Goal: Task Accomplishment & Management: Use online tool/utility

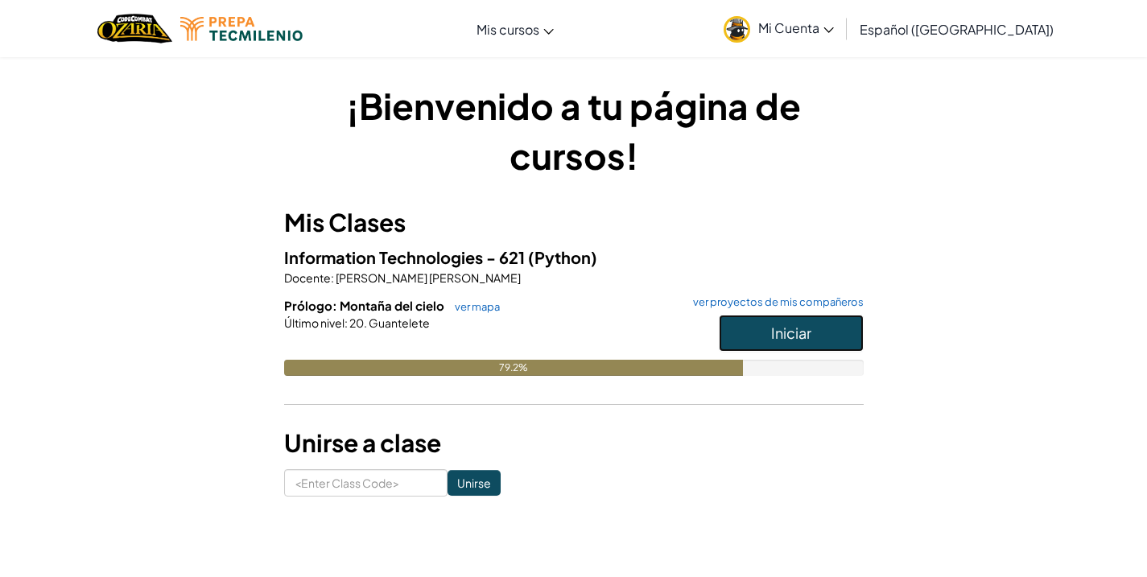
click at [777, 328] on span "Iniciar" at bounding box center [791, 333] width 40 height 19
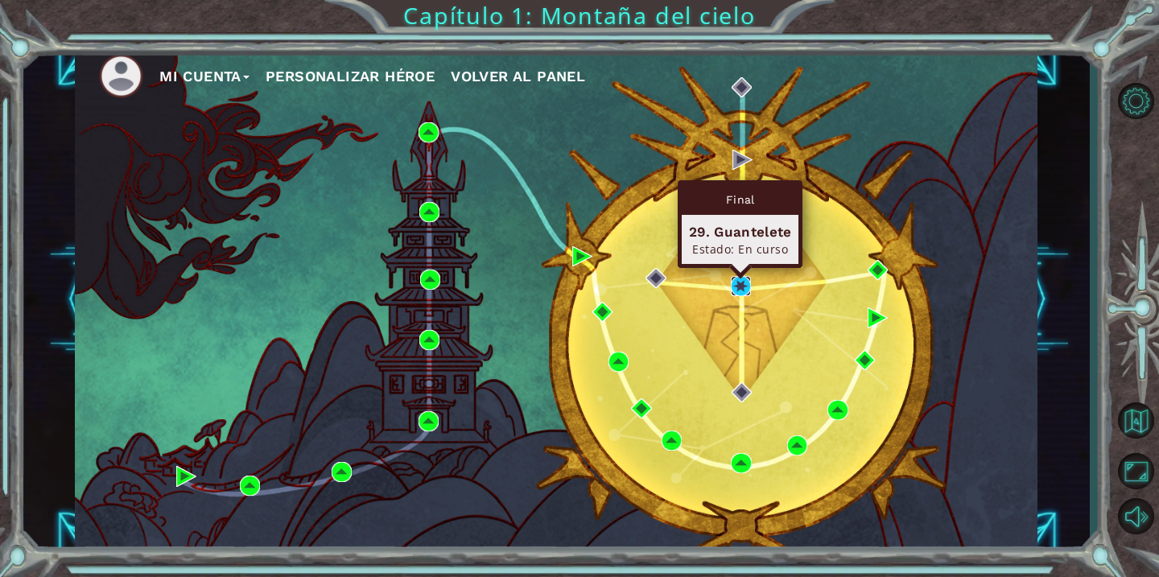
click at [737, 285] on img at bounding box center [741, 286] width 20 height 20
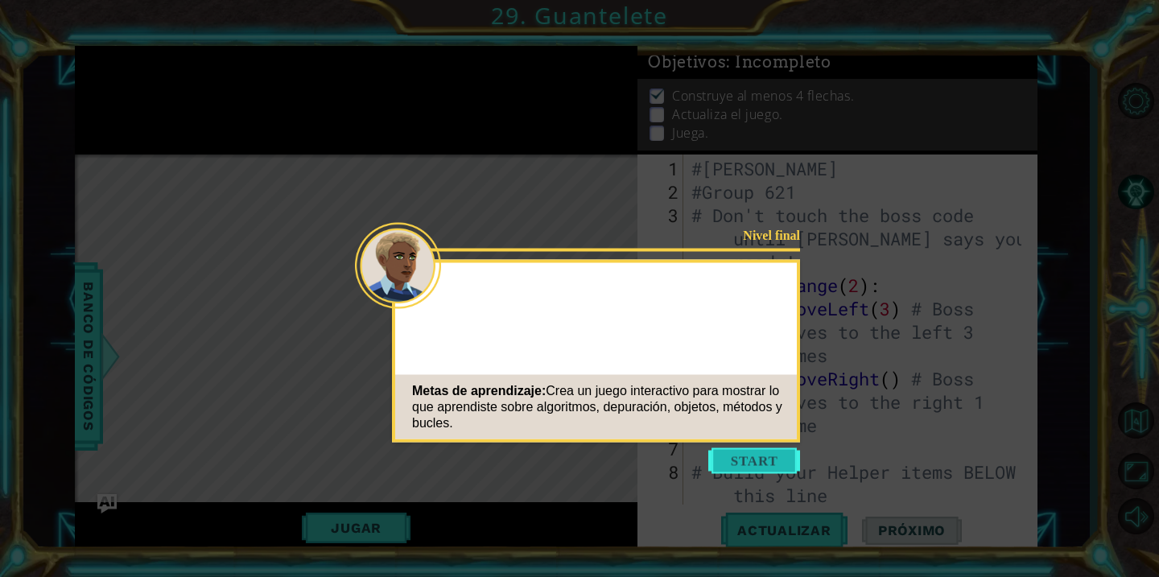
click at [732, 455] on button "Start" at bounding box center [754, 461] width 92 height 26
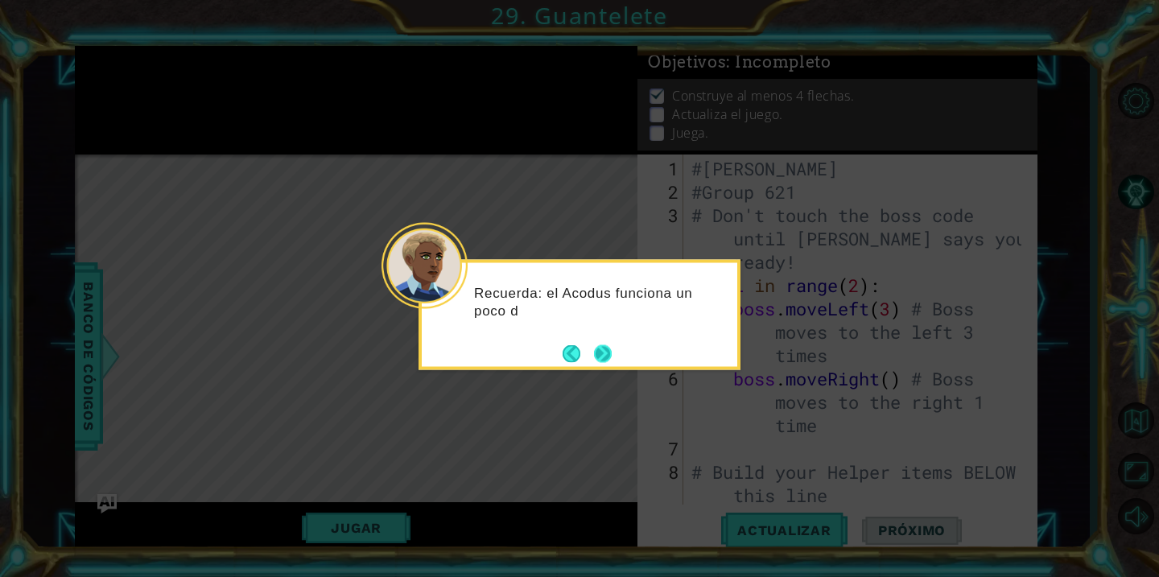
click at [608, 347] on button "Next" at bounding box center [603, 353] width 18 height 18
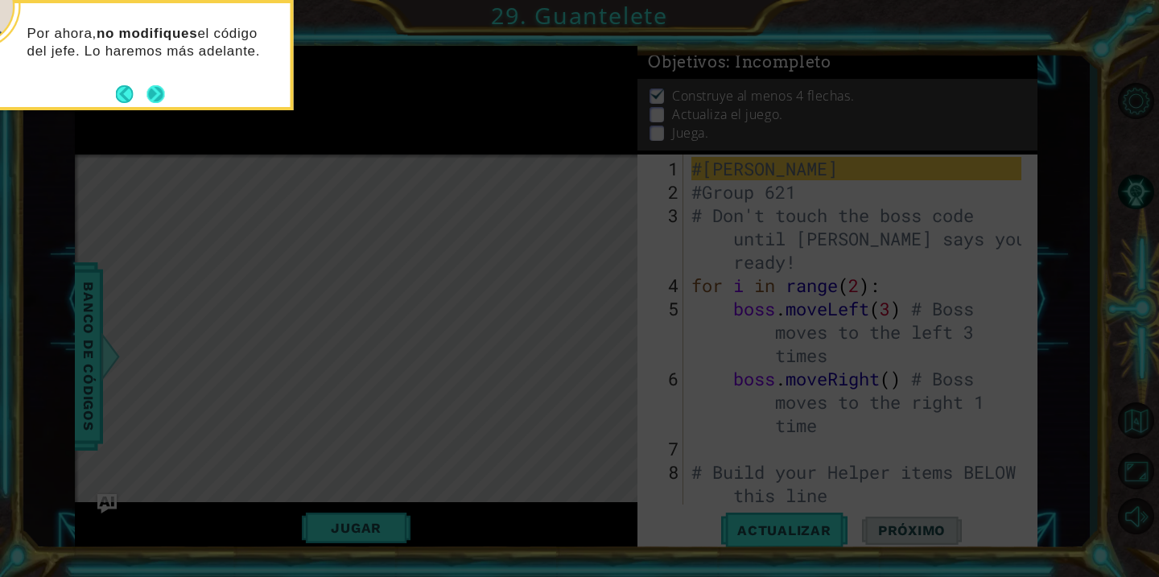
click at [158, 89] on button "Next" at bounding box center [156, 94] width 18 height 18
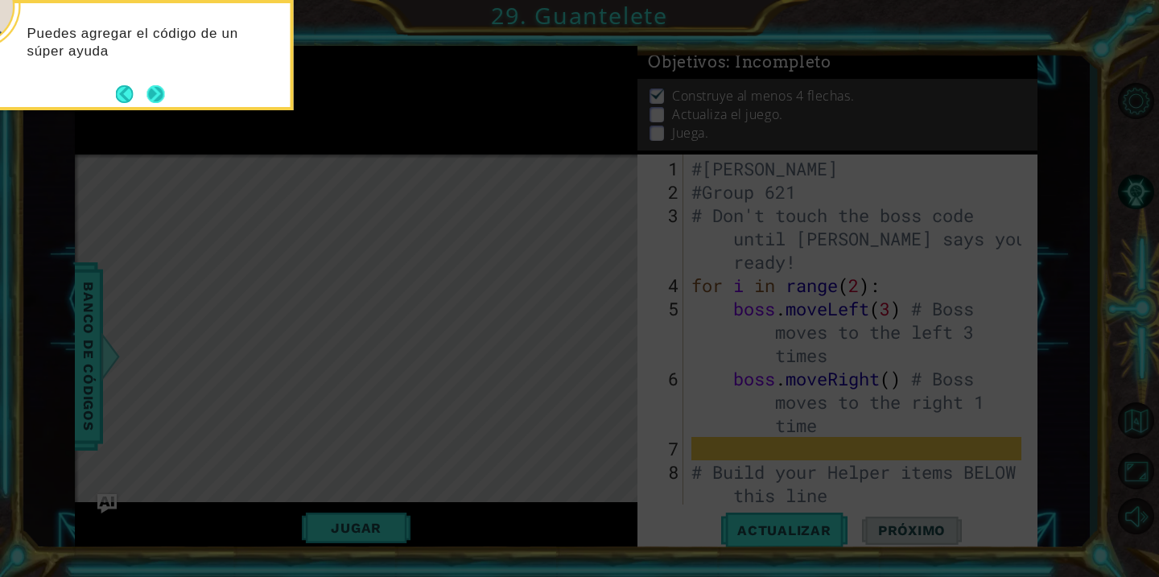
click at [161, 89] on button "Next" at bounding box center [156, 94] width 18 height 18
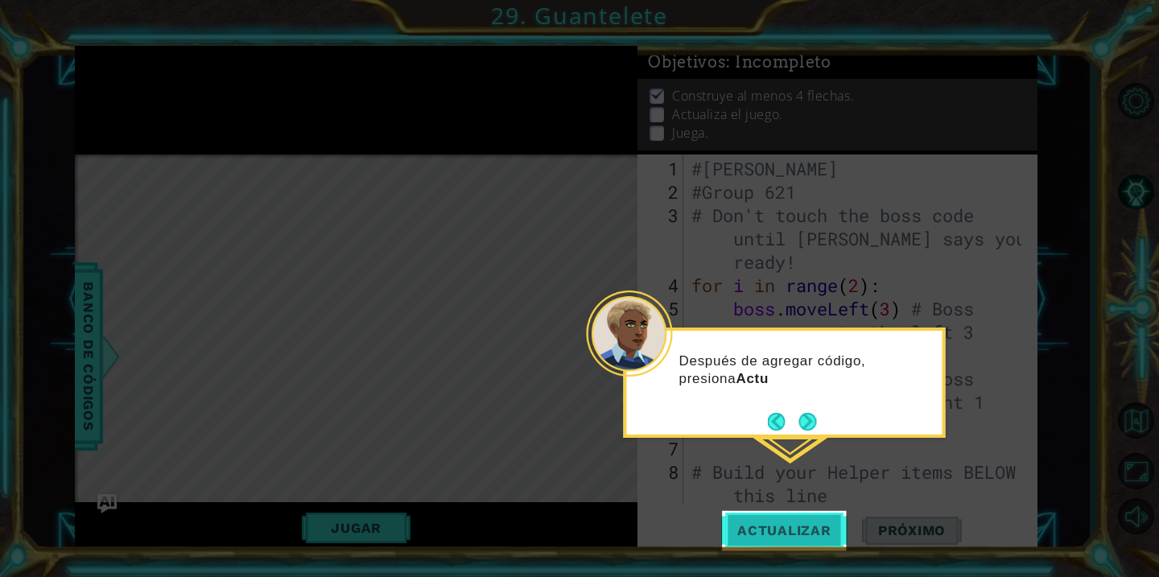
click at [753, 533] on span "Actualizar" at bounding box center [784, 530] width 126 height 16
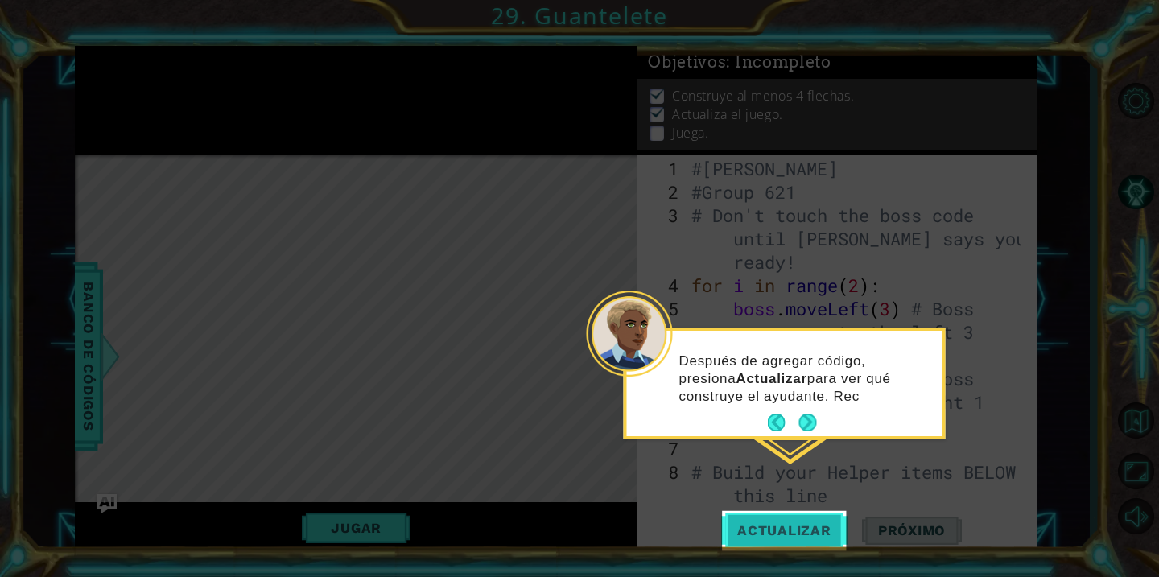
click at [760, 523] on span "Actualizar" at bounding box center [784, 530] width 126 height 16
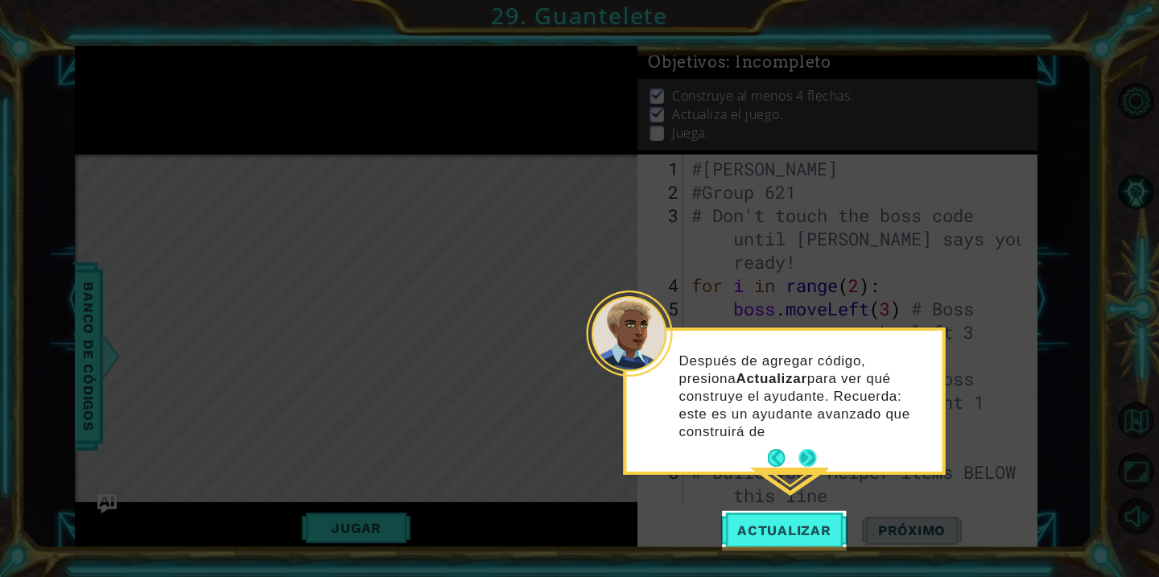
click at [807, 436] on div "Después de agregar código, presiona Actualizar para ver qué construye el ayudan…" at bounding box center [784, 401] width 315 height 141
click at [805, 460] on button "Next" at bounding box center [808, 458] width 18 height 18
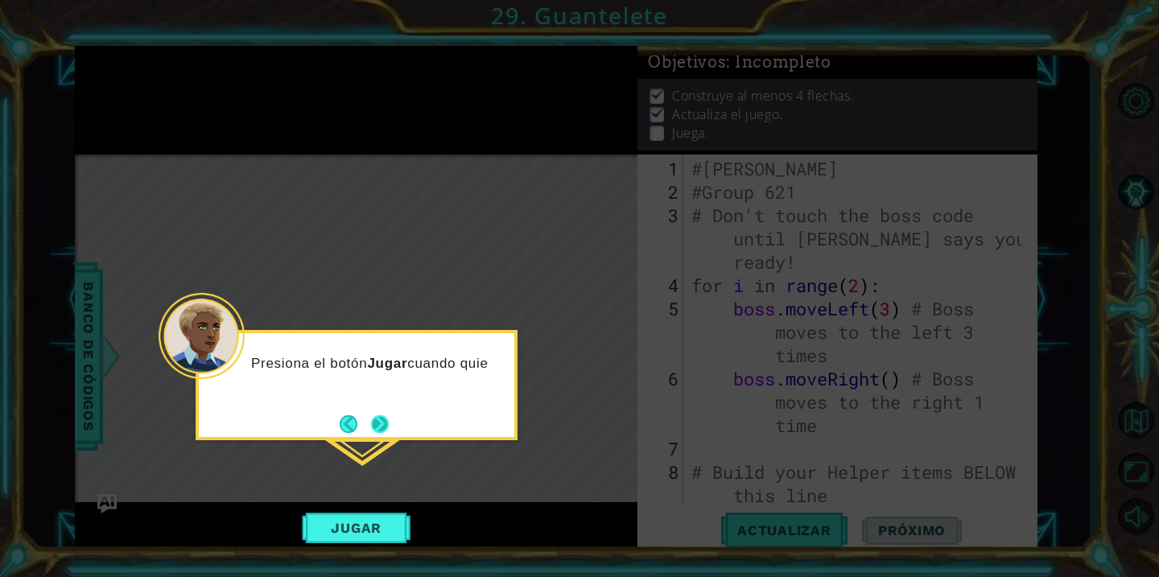
click at [387, 423] on button "Next" at bounding box center [380, 424] width 18 height 18
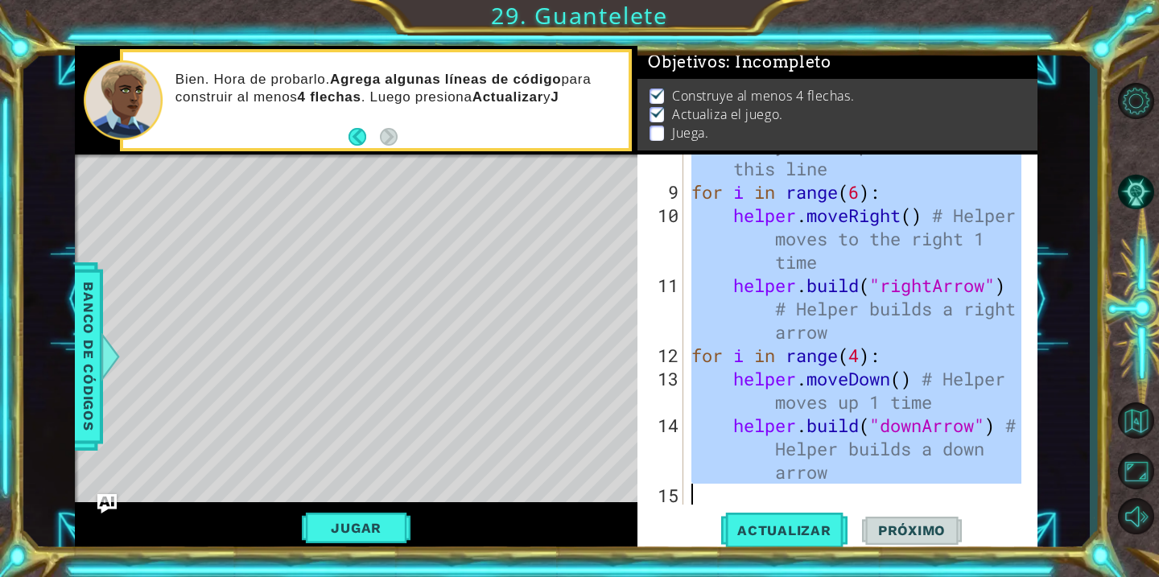
scroll to position [327, 0]
drag, startPoint x: 690, startPoint y: 170, endPoint x: 841, endPoint y: 464, distance: 330.8
click at [841, 464] on div "# Build your Helper items BELOW this line for i in range ( 6 ) : helper . moveR…" at bounding box center [858, 344] width 341 height 420
type textarea "helper.moveDown() # Helper moves up 1 time [DOMAIN_NAME]("downArrow") # Helper …"
